Goal: Find specific page/section: Find specific page/section

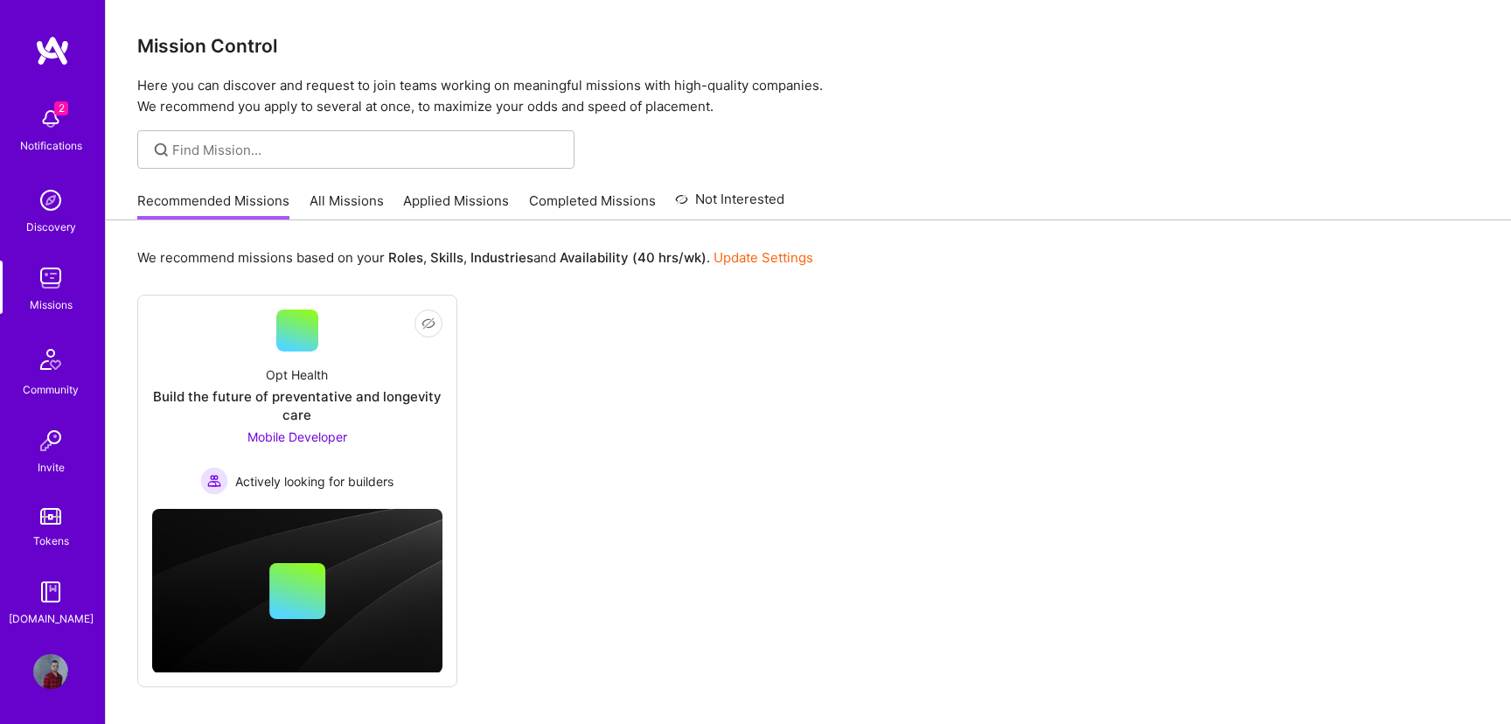
click at [58, 273] on img at bounding box center [50, 278] width 35 height 35
click at [52, 283] on img at bounding box center [50, 278] width 35 height 35
